Goal: Information Seeking & Learning: Understand process/instructions

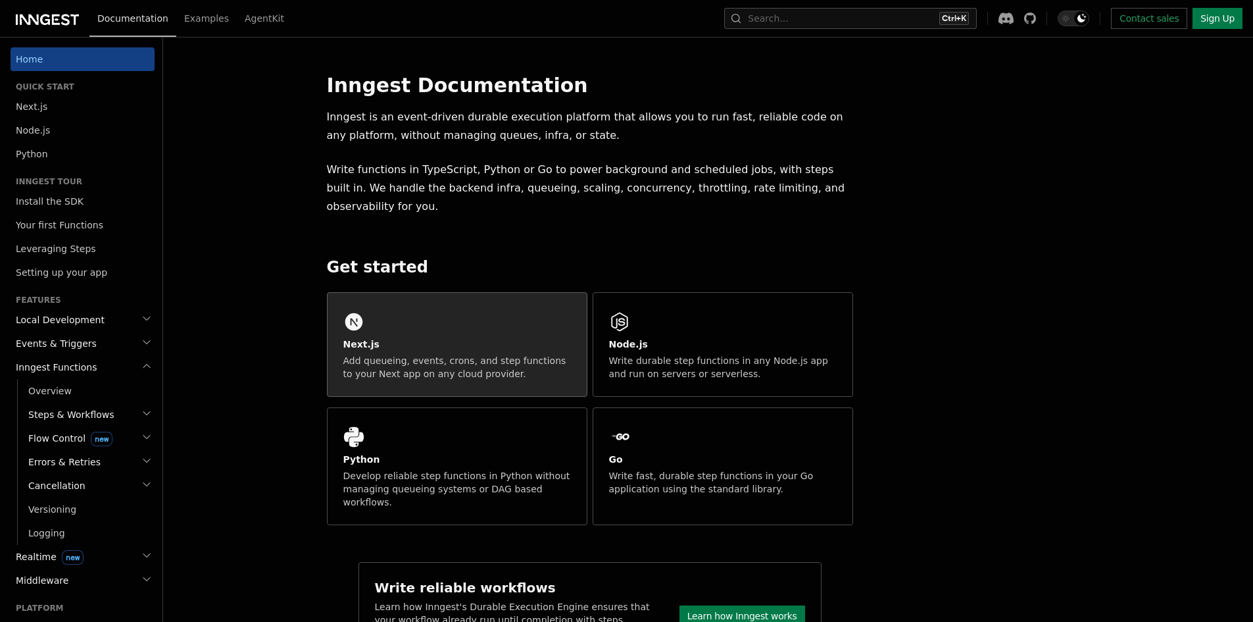
click at [463, 314] on div "Next.js Add queueing, events, crons, and step functions to your Next app on any…" at bounding box center [457, 344] width 259 height 103
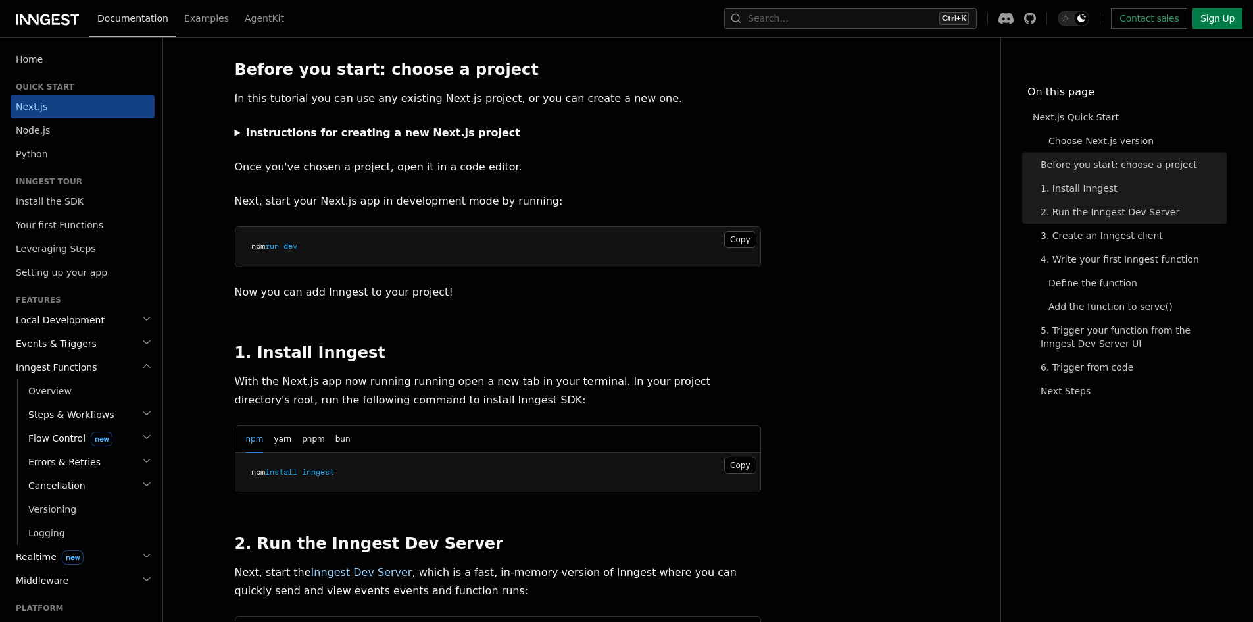
scroll to position [526, 0]
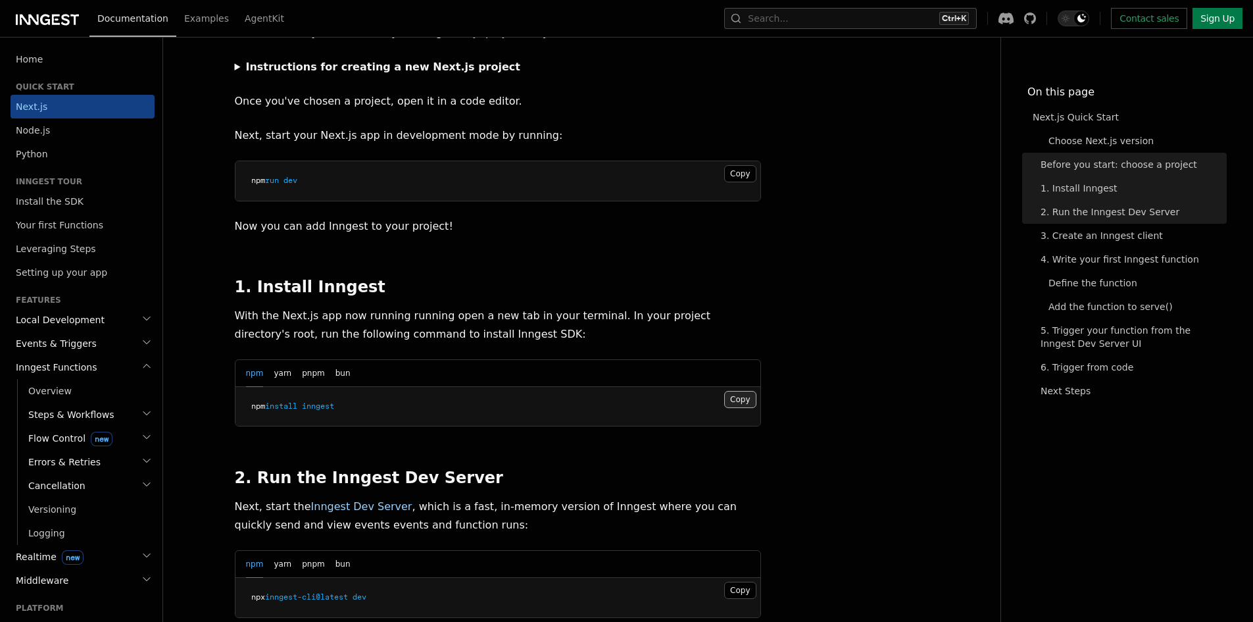
click at [743, 391] on button "Copy Copied" at bounding box center [740, 399] width 32 height 17
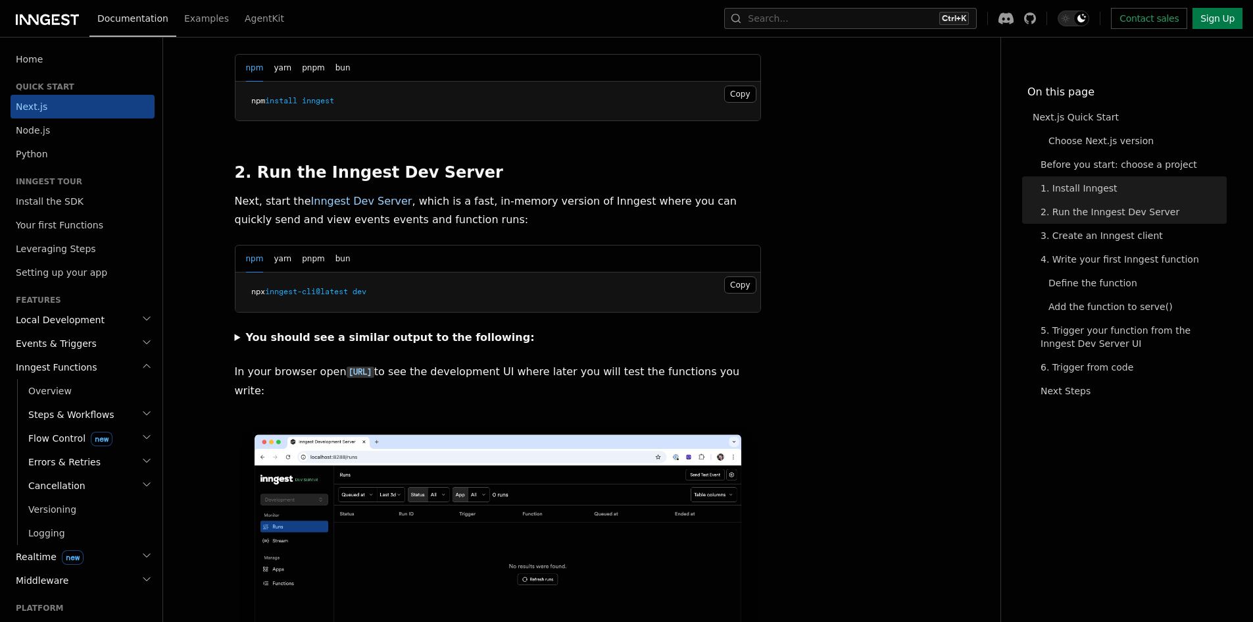
scroll to position [855, 0]
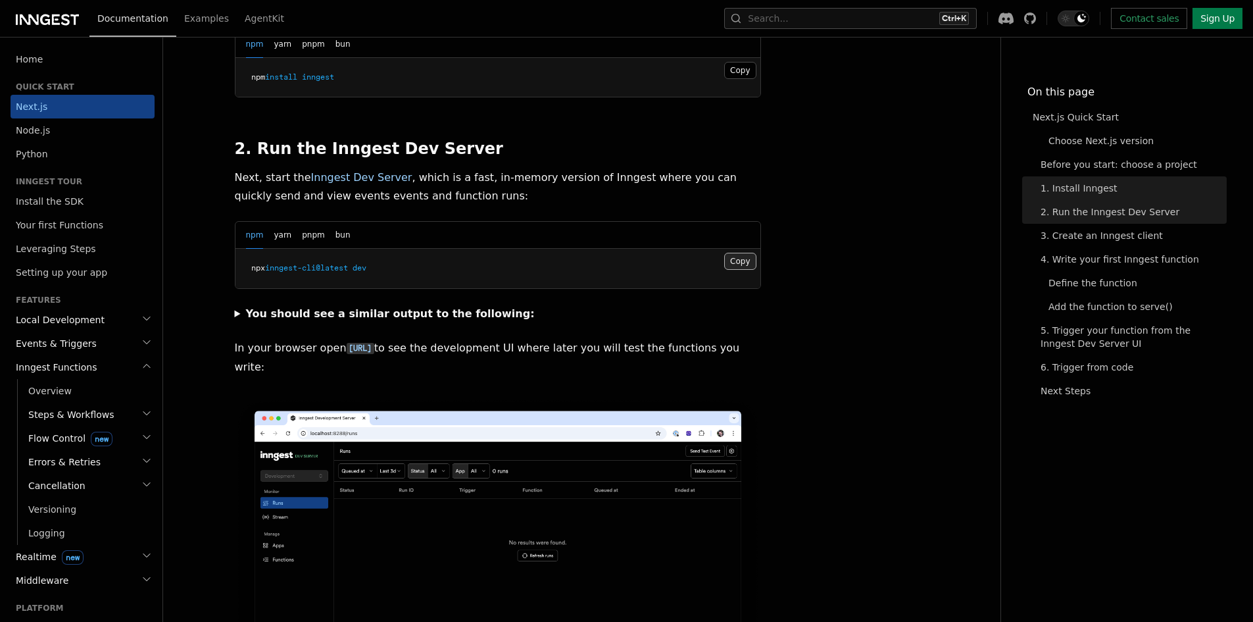
click at [745, 253] on button "Copy Copied" at bounding box center [740, 261] width 32 height 17
click at [235, 305] on summary "You should see a similar output to the following:" at bounding box center [498, 314] width 526 height 18
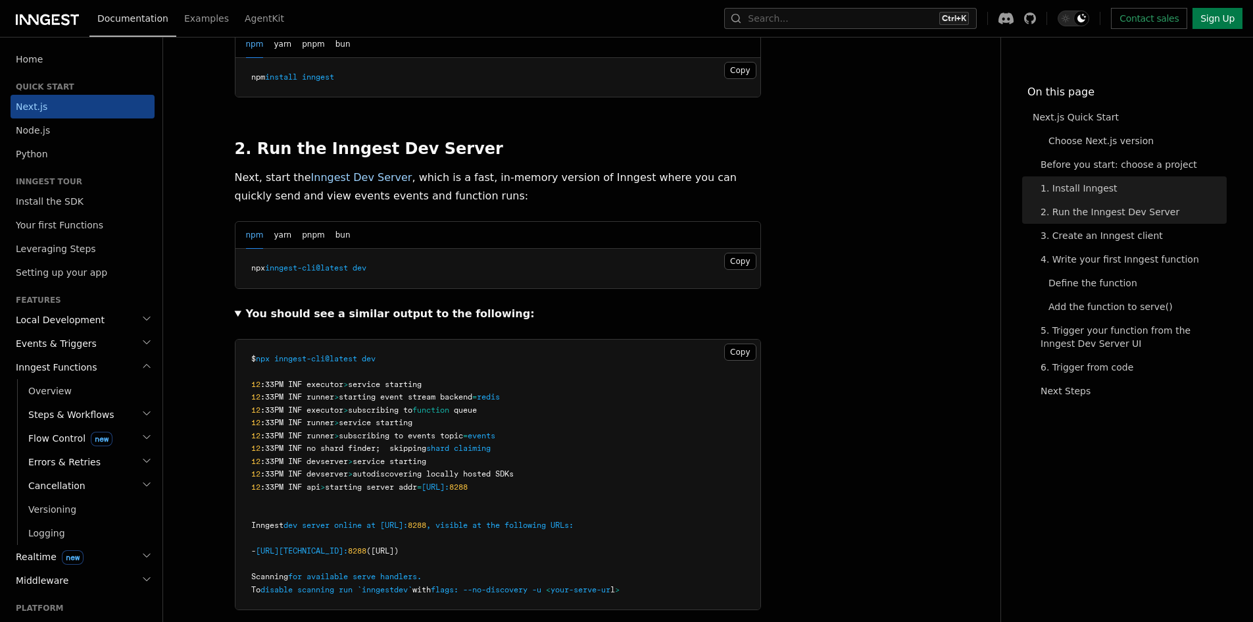
click at [235, 305] on summary "You should see a similar output to the following:" at bounding box center [498, 314] width 526 height 18
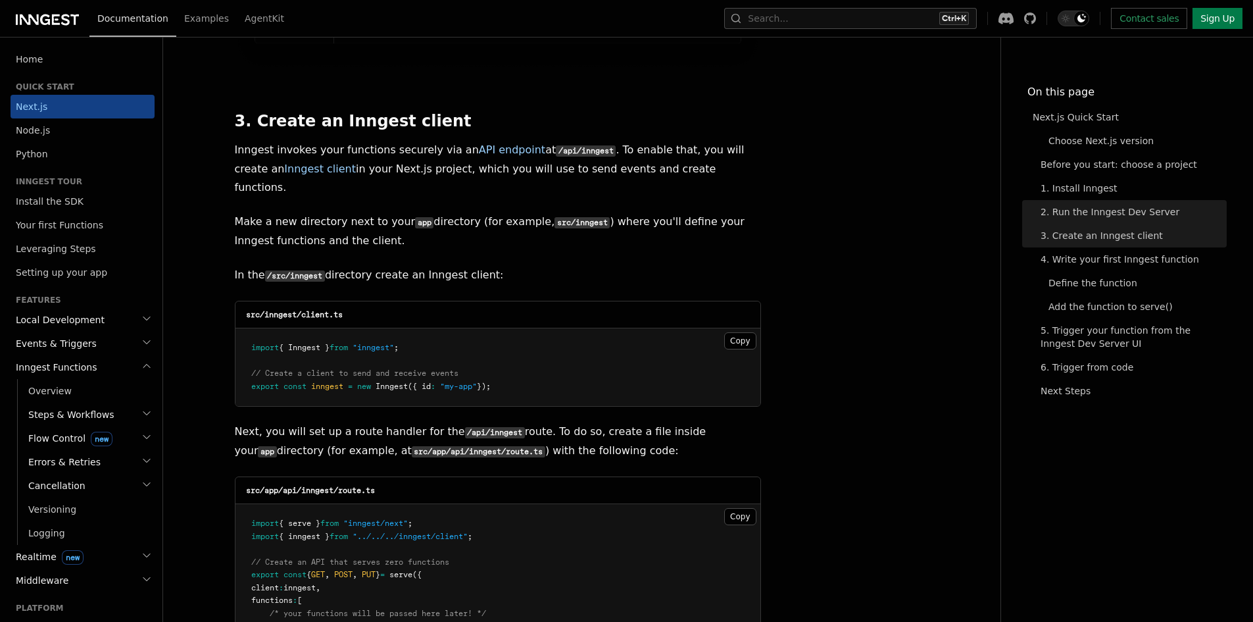
scroll to position [1579, 0]
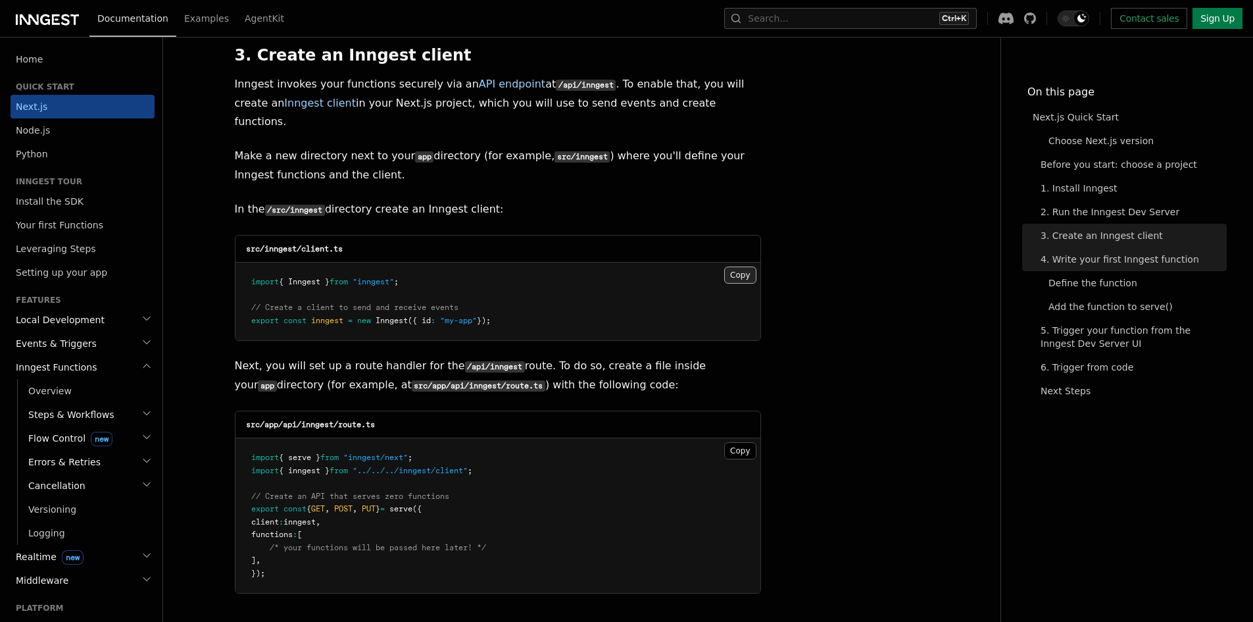
click at [742, 266] on button "Copy Copied" at bounding box center [740, 274] width 32 height 17
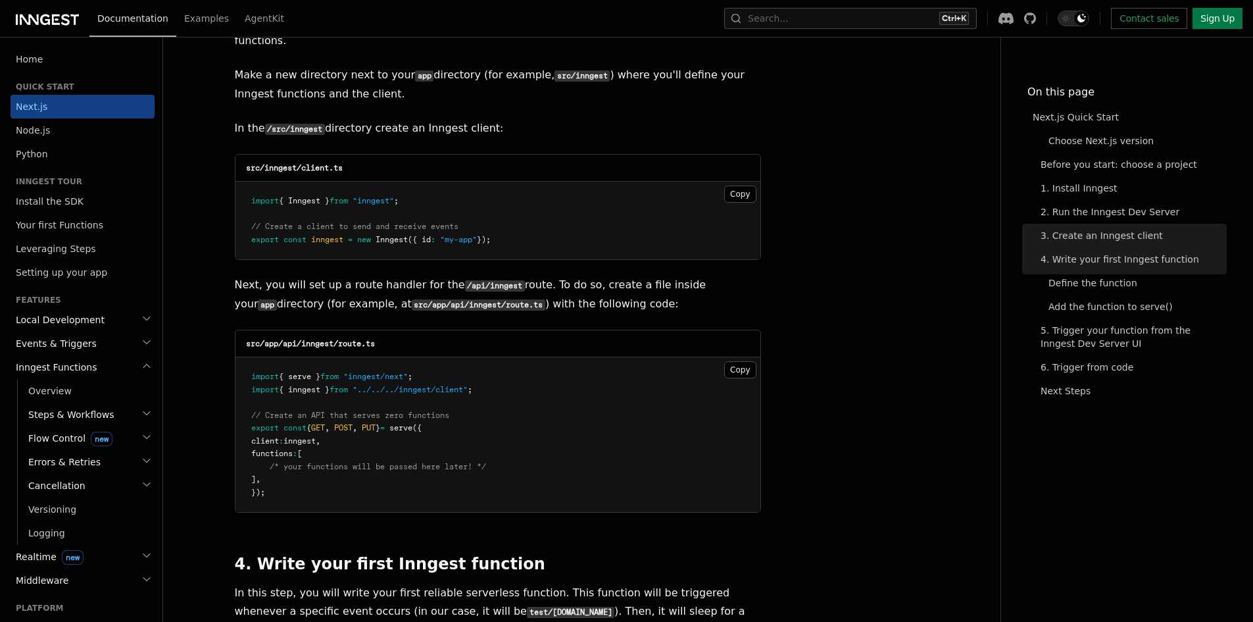
scroll to position [1710, 0]
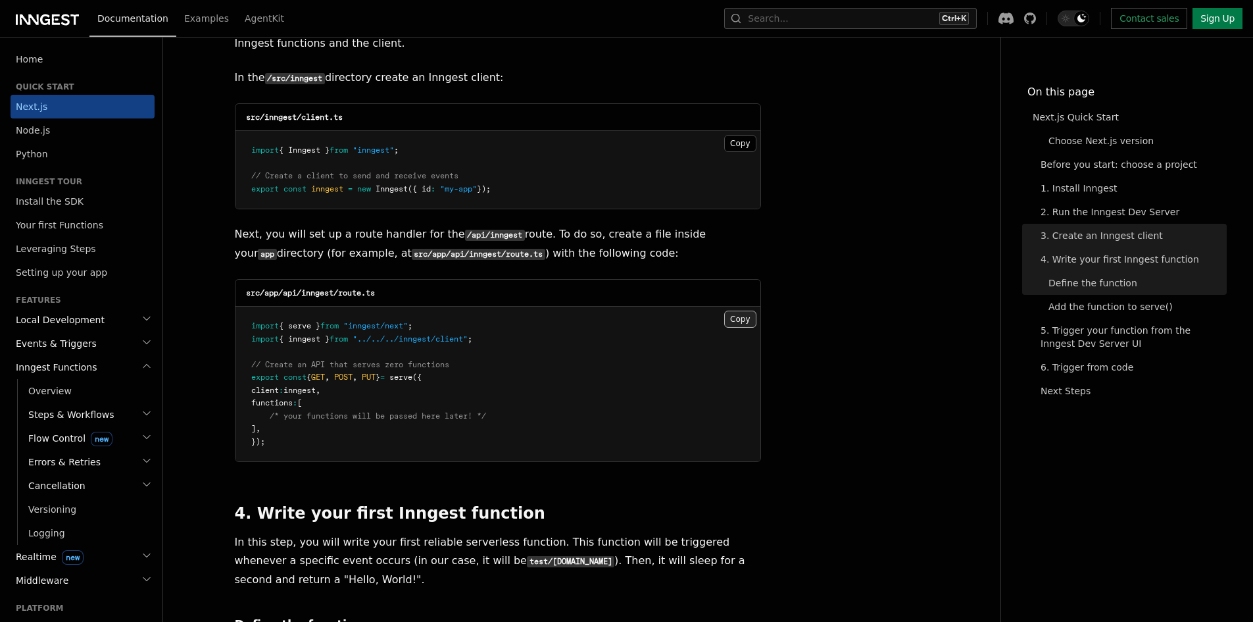
click at [744, 310] on button "Copy Copied" at bounding box center [740, 318] width 32 height 17
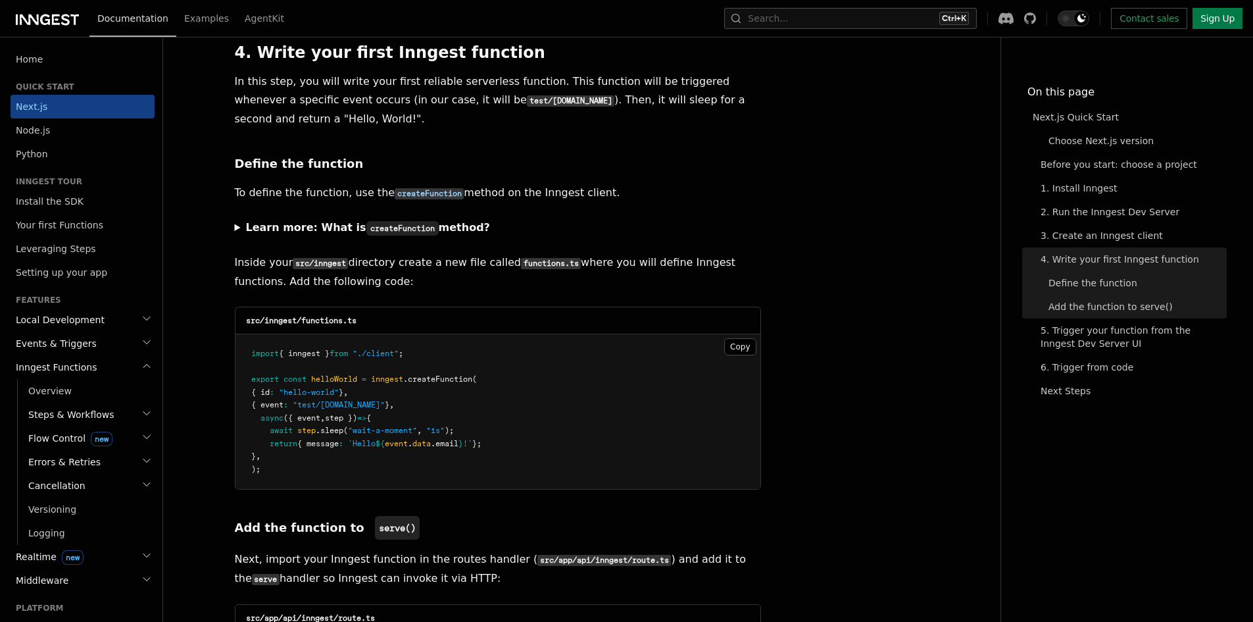
scroll to position [2237, 0]
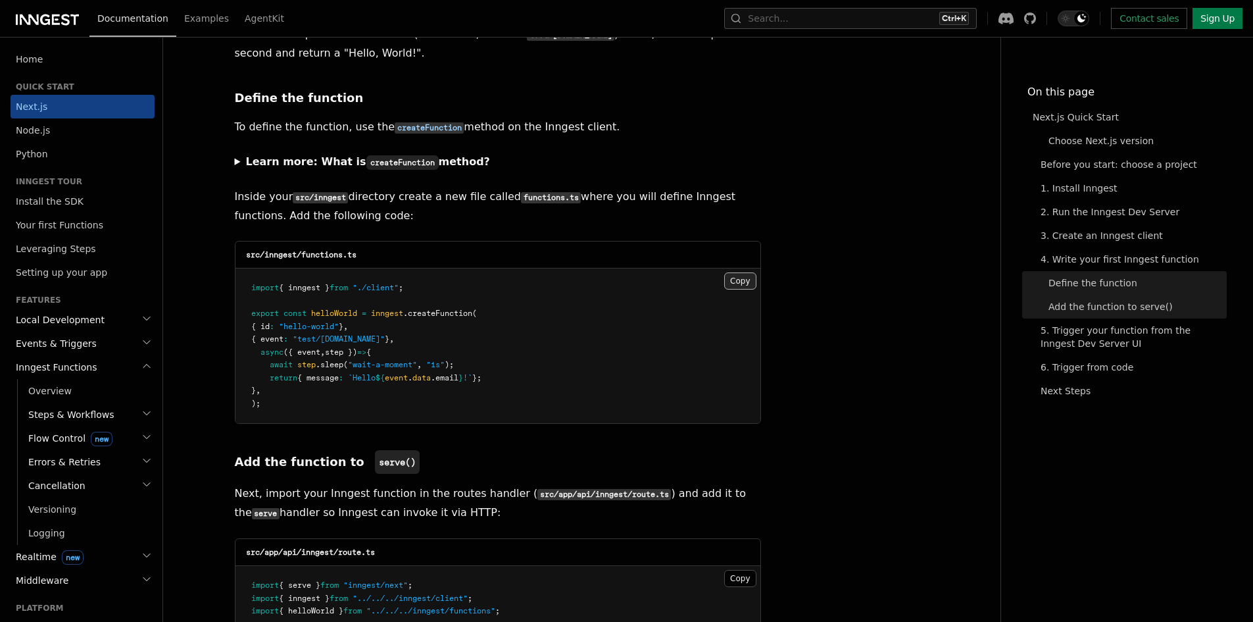
click at [741, 272] on button "Copy Copied" at bounding box center [740, 280] width 32 height 17
